Goal: Information Seeking & Learning: Learn about a topic

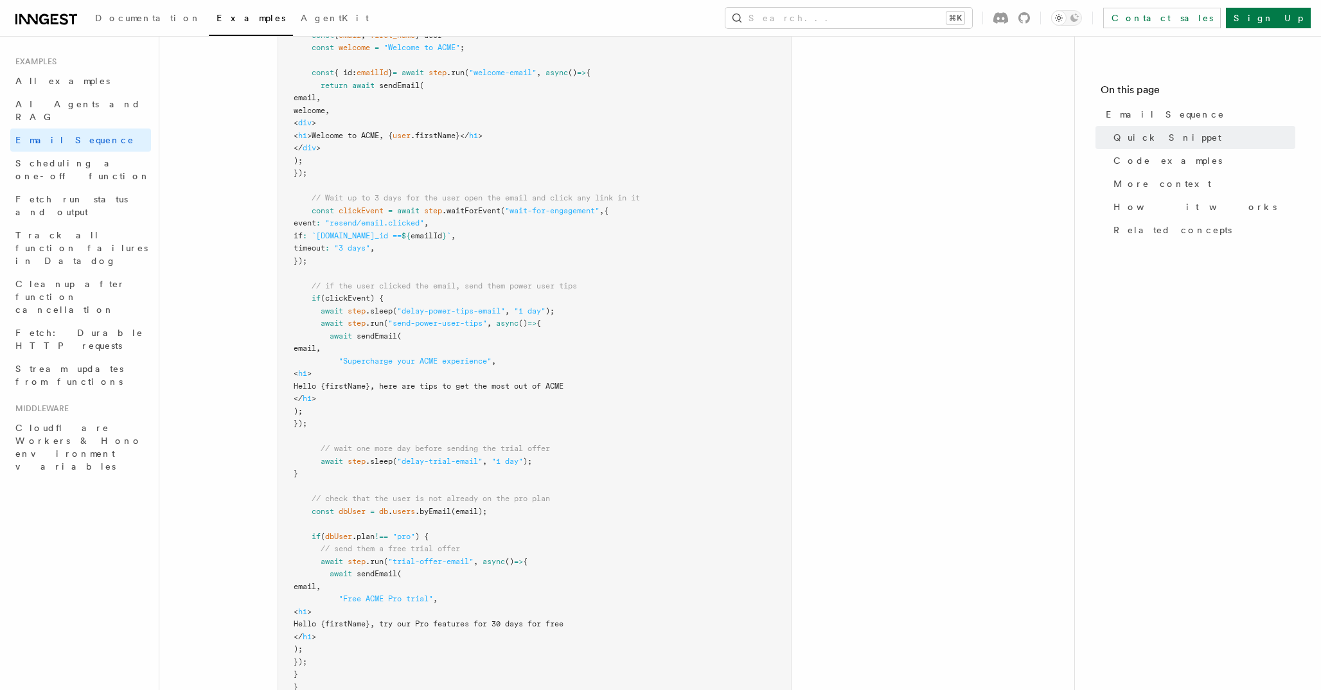
scroll to position [489, 0]
click at [507, 70] on span ""welcome-email"" at bounding box center [502, 71] width 67 height 9
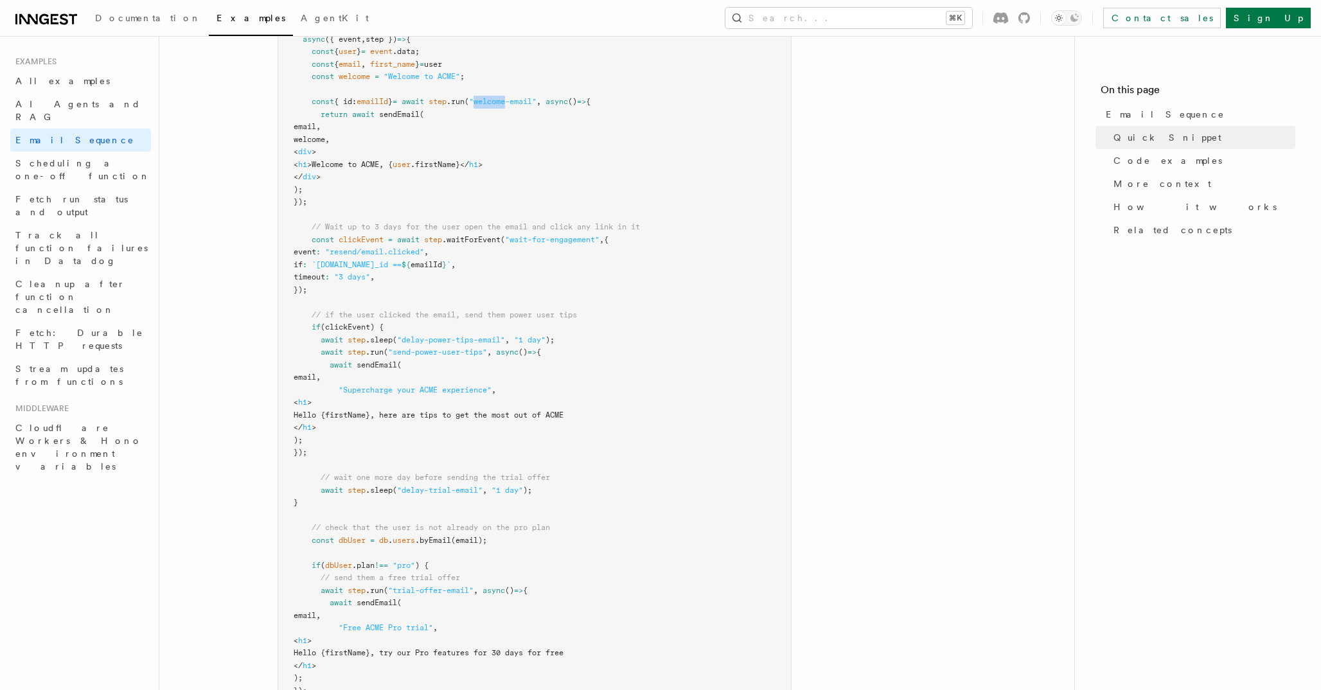
scroll to position [455, 0]
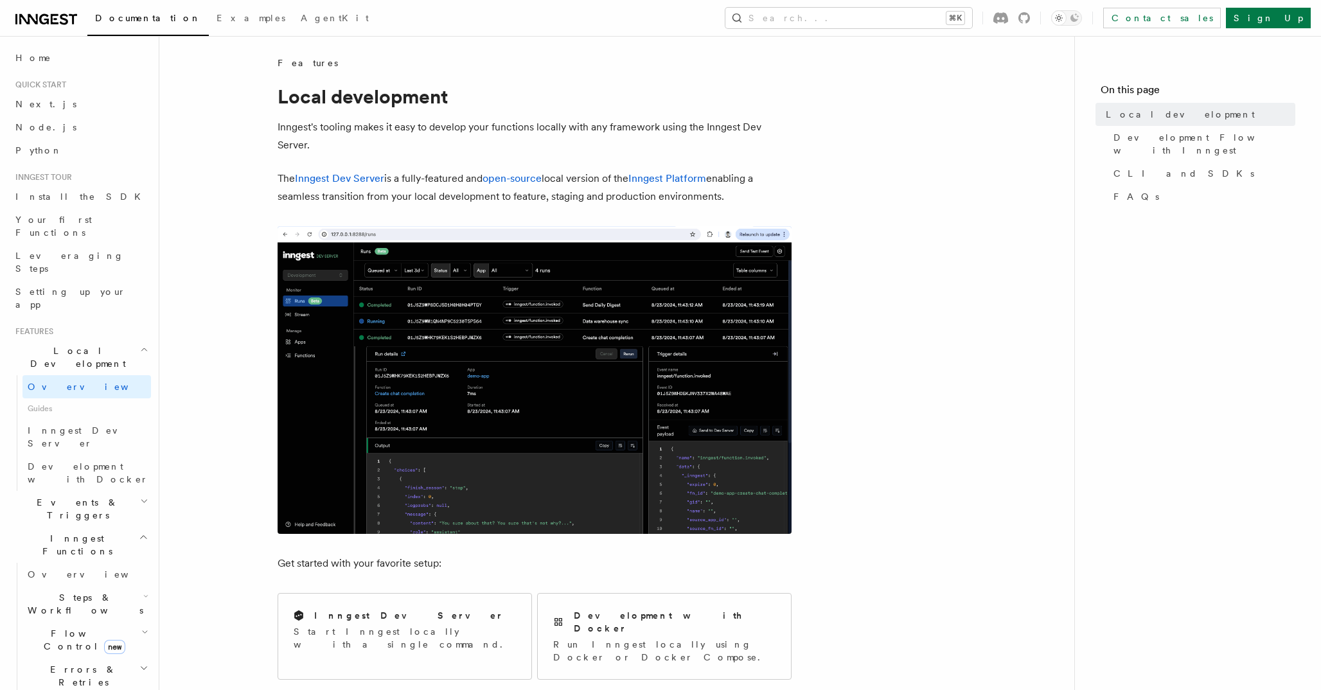
click at [67, 19] on icon at bounding box center [46, 19] width 62 height 15
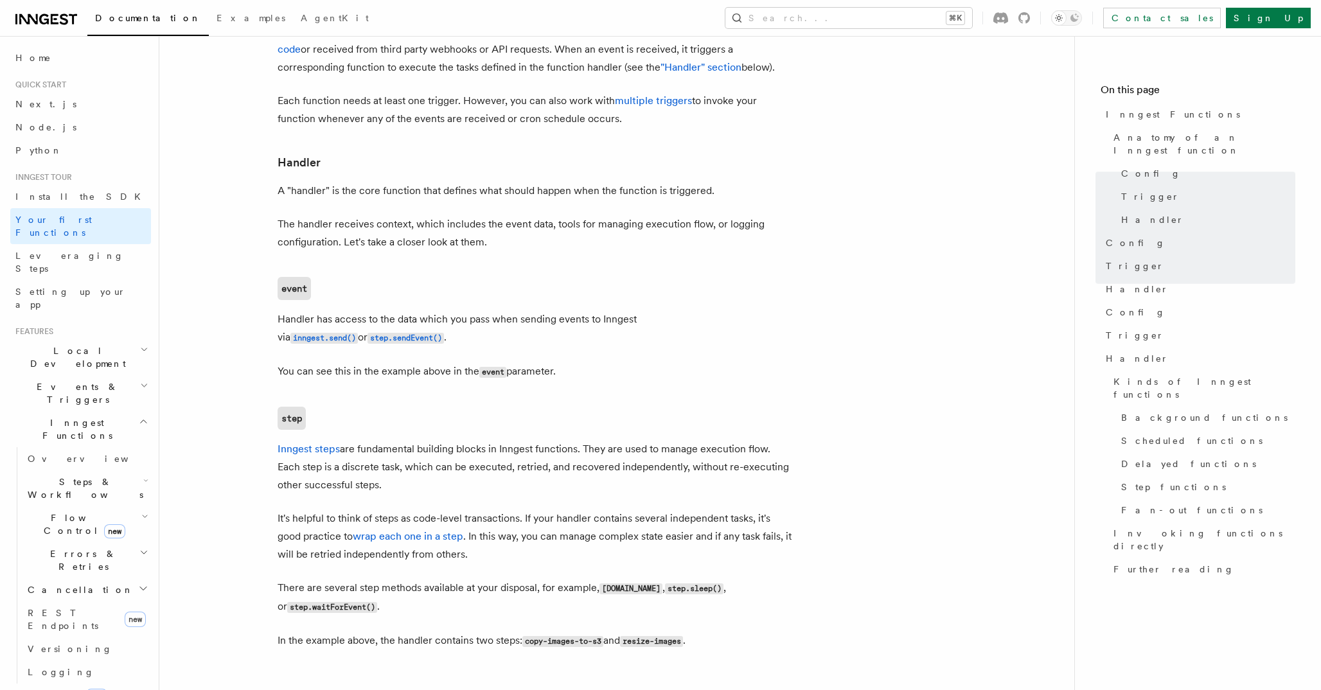
scroll to position [1391, 0]
click at [893, 19] on button "Search... ⌘K" at bounding box center [848, 18] width 247 height 21
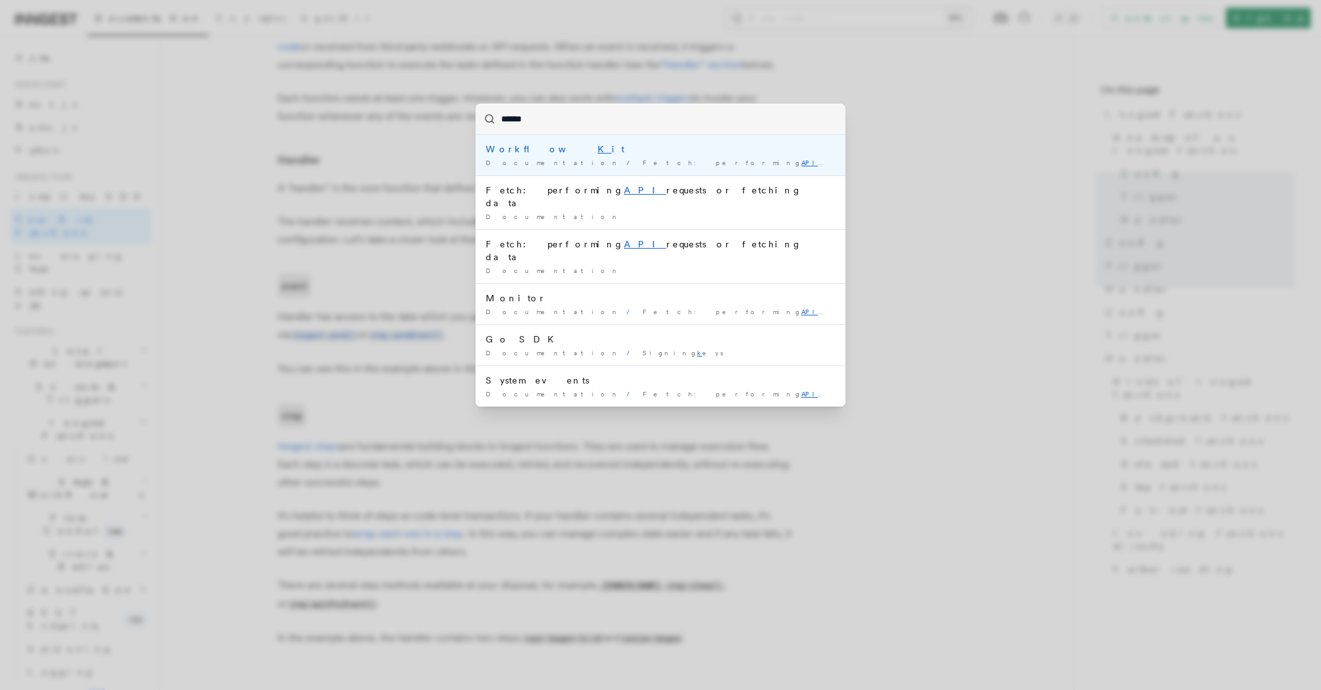
type input "*******"
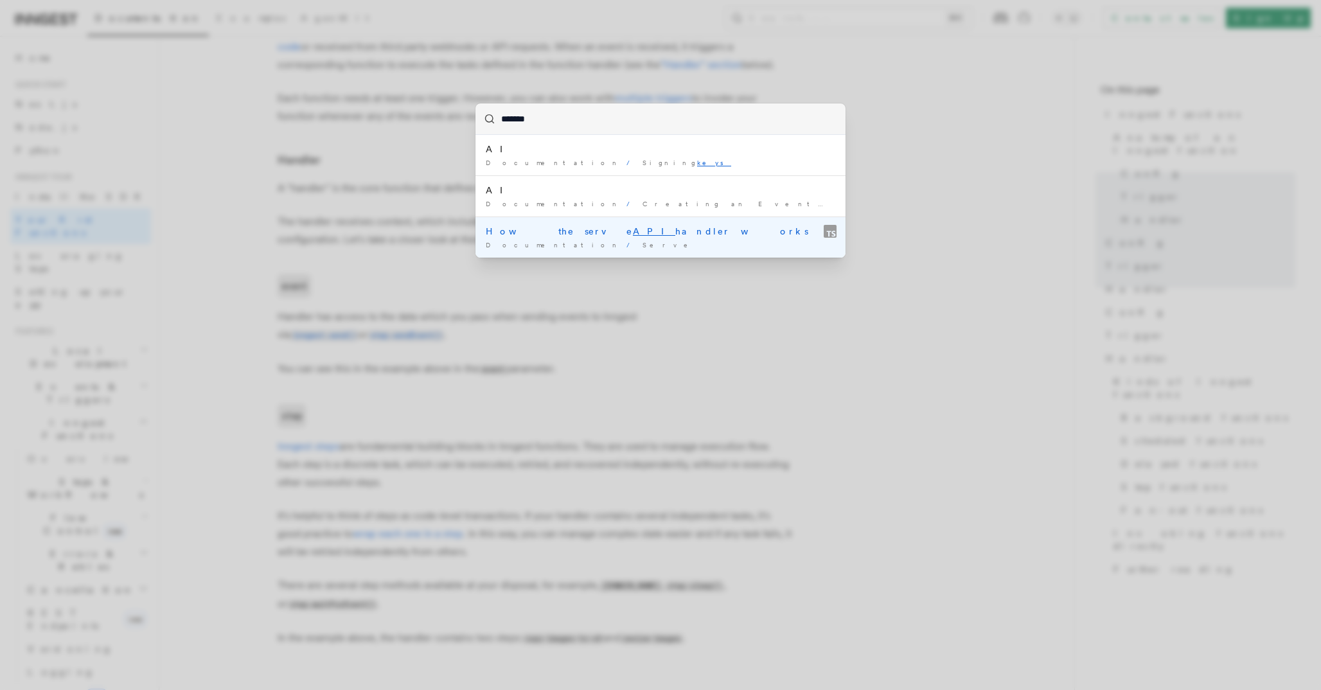
click at [651, 226] on div "How the serve API handler works" at bounding box center [660, 231] width 349 height 13
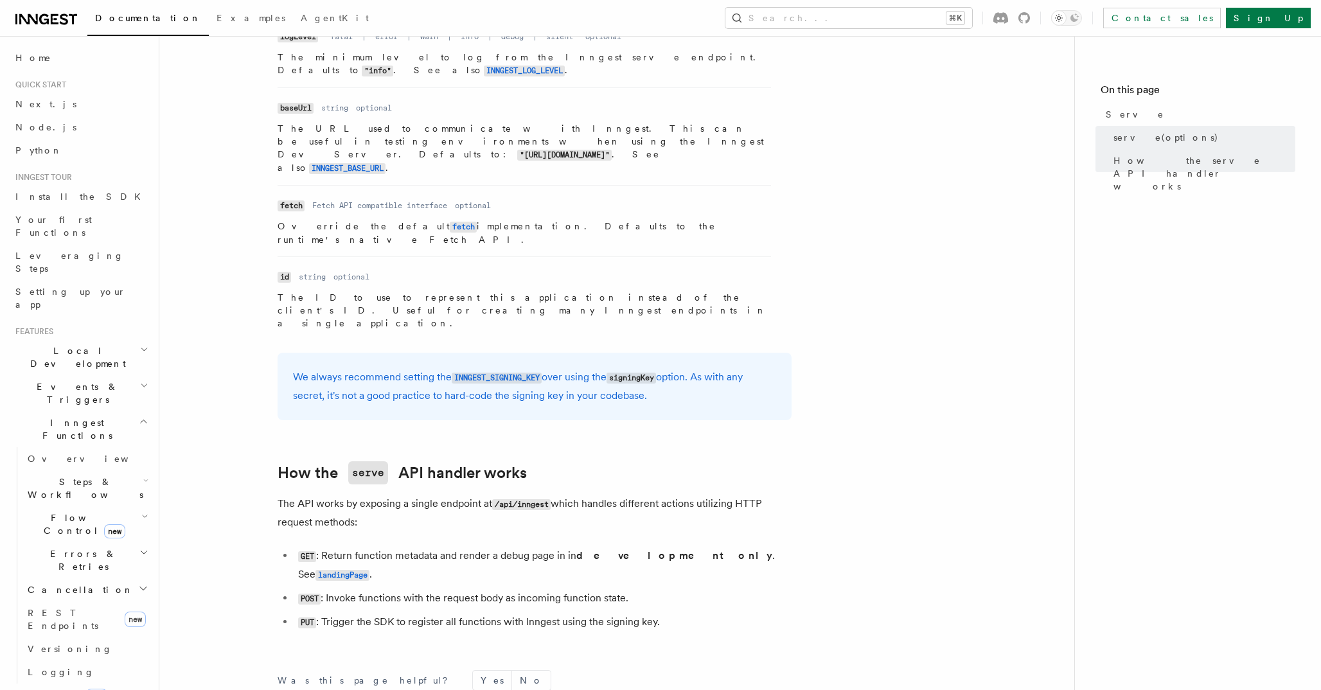
scroll to position [1089, 0]
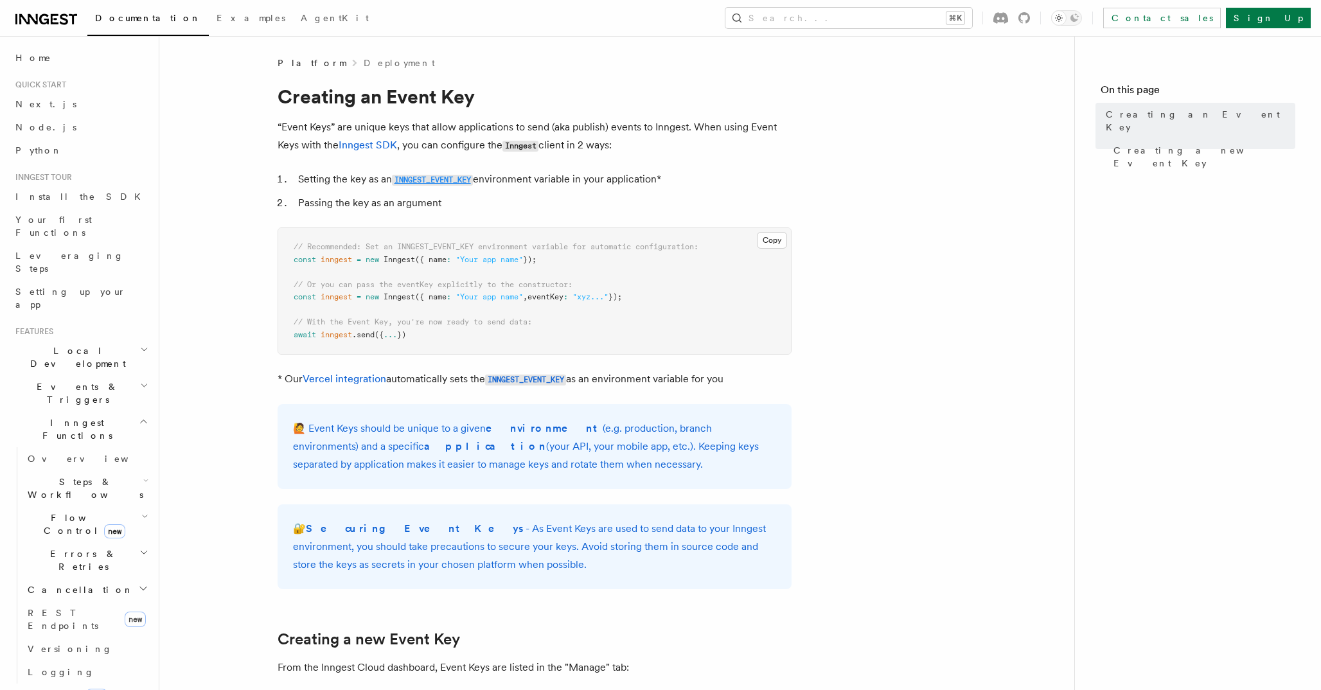
click at [453, 178] on code "INNGEST_EVENT_KEY" at bounding box center [432, 180] width 81 height 11
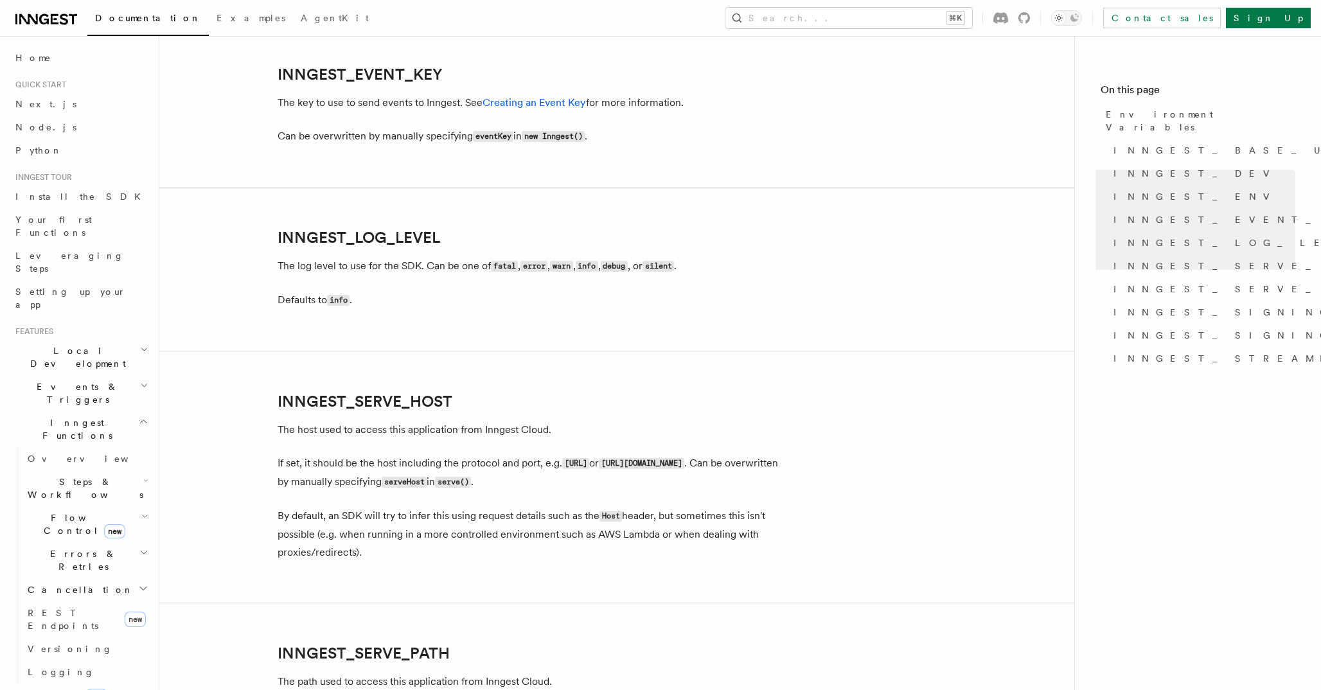
scroll to position [1466, 0]
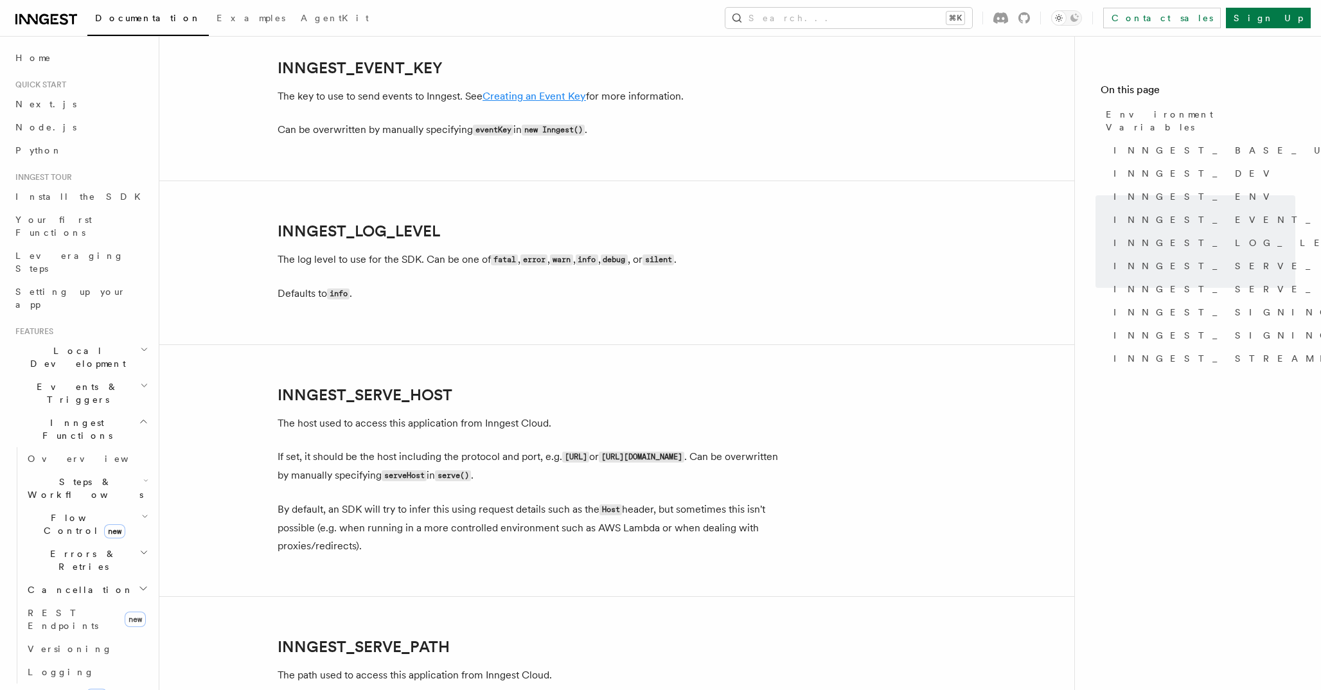
click at [553, 98] on link "Creating an Event Key" at bounding box center [533, 96] width 103 height 12
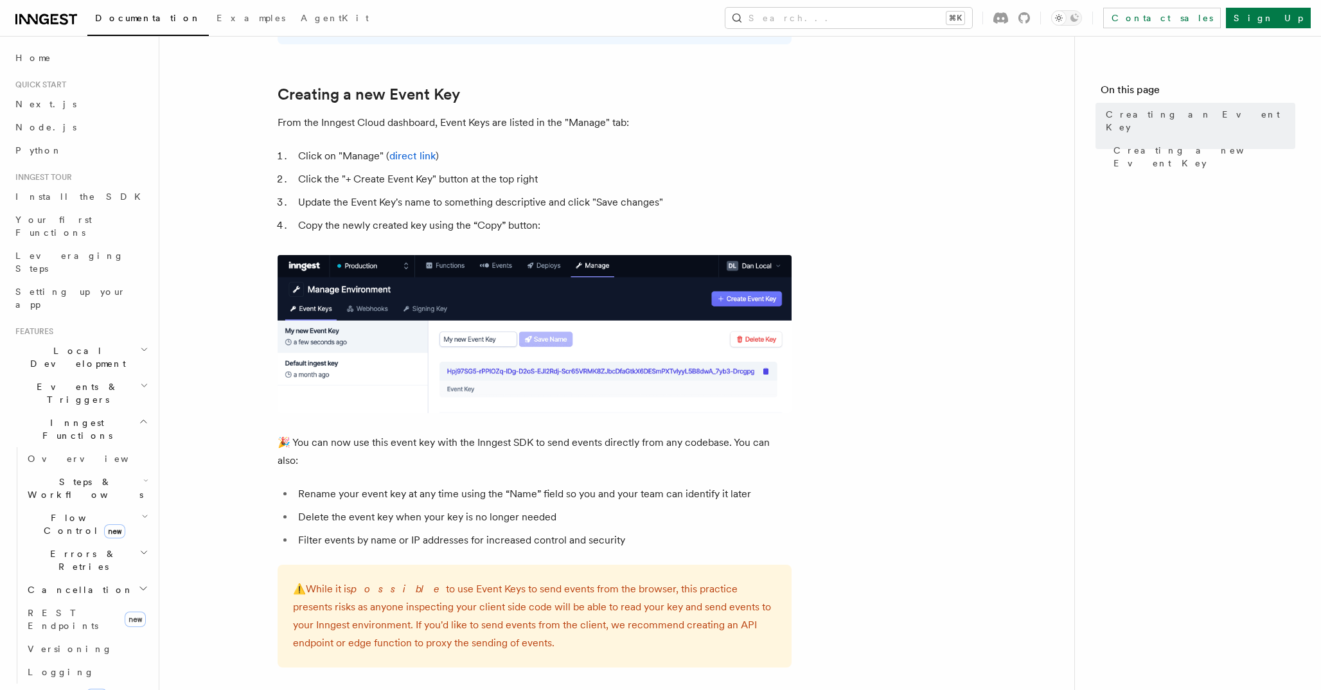
scroll to position [550, 0]
